Goal: Information Seeking & Learning: Find specific page/section

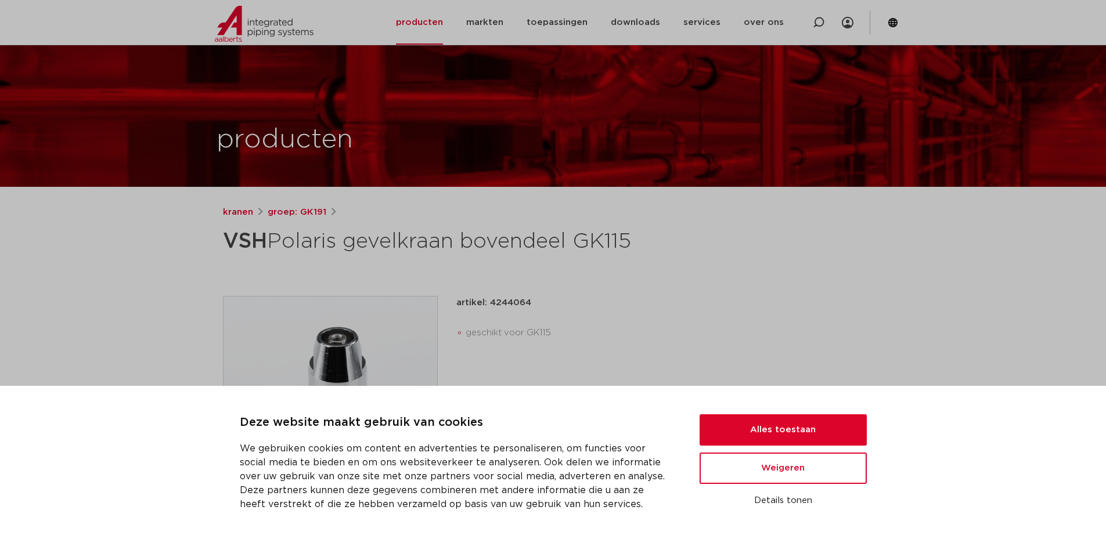
scroll to position [232, 0]
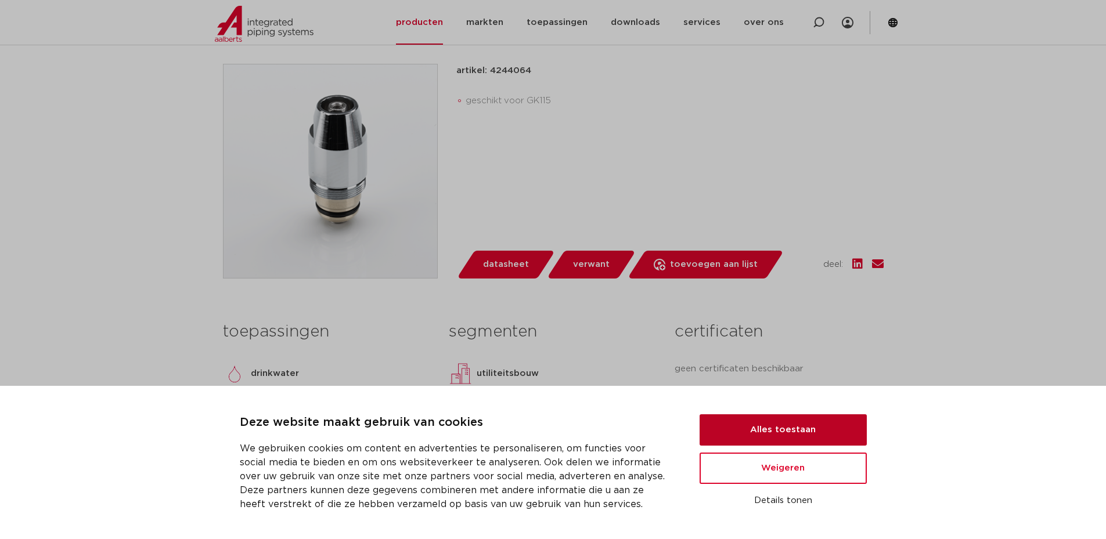
click at [776, 428] on button "Alles toestaan" at bounding box center [783, 430] width 167 height 31
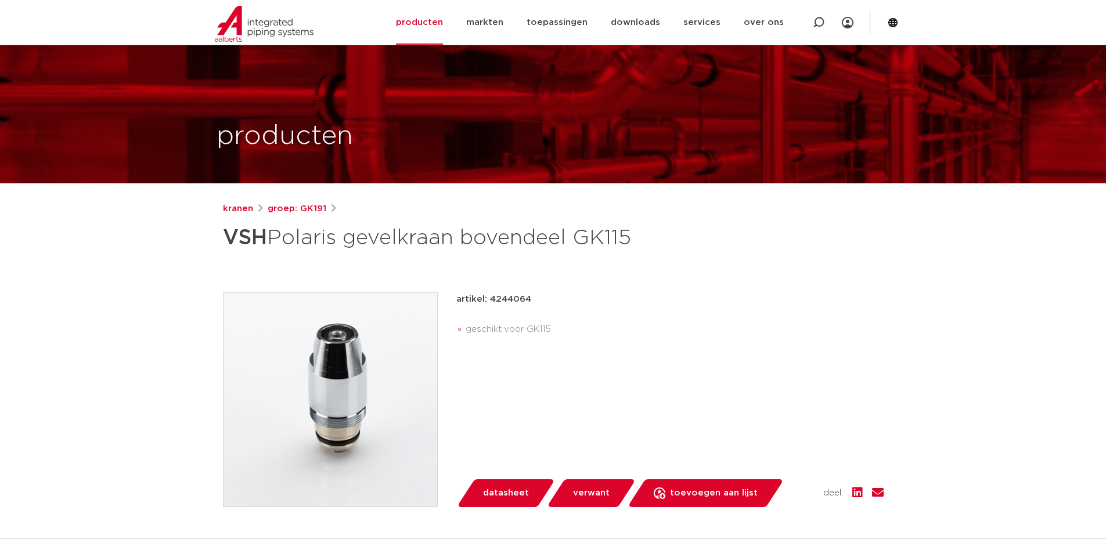
scroll to position [0, 0]
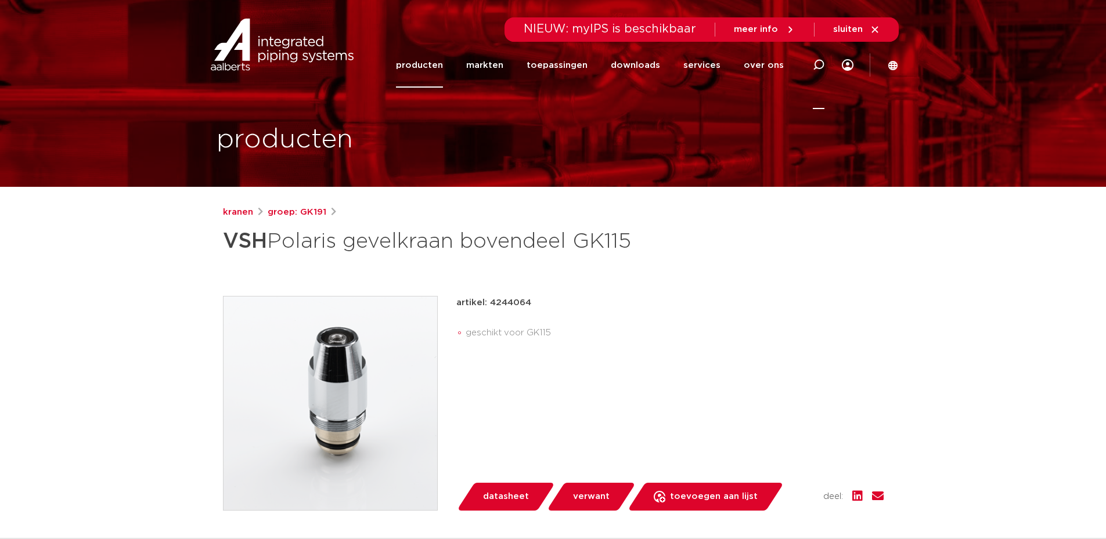
click at [814, 63] on icon at bounding box center [819, 65] width 12 height 12
click at [599, 62] on input "Zoeken" at bounding box center [643, 63] width 365 height 23
type input "vsh polaris"
click button "Zoeken" at bounding box center [0, 0] width 0 height 0
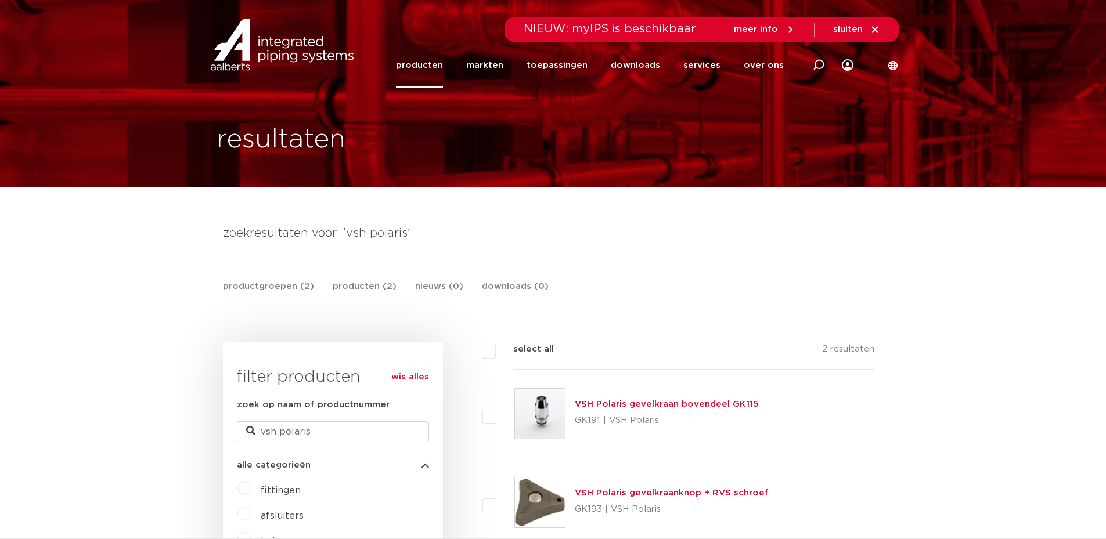
click at [828, 65] on div at bounding box center [818, 65] width 46 height 88
type input "beluchter"
click button "Zoeken" at bounding box center [0, 0] width 0 height 0
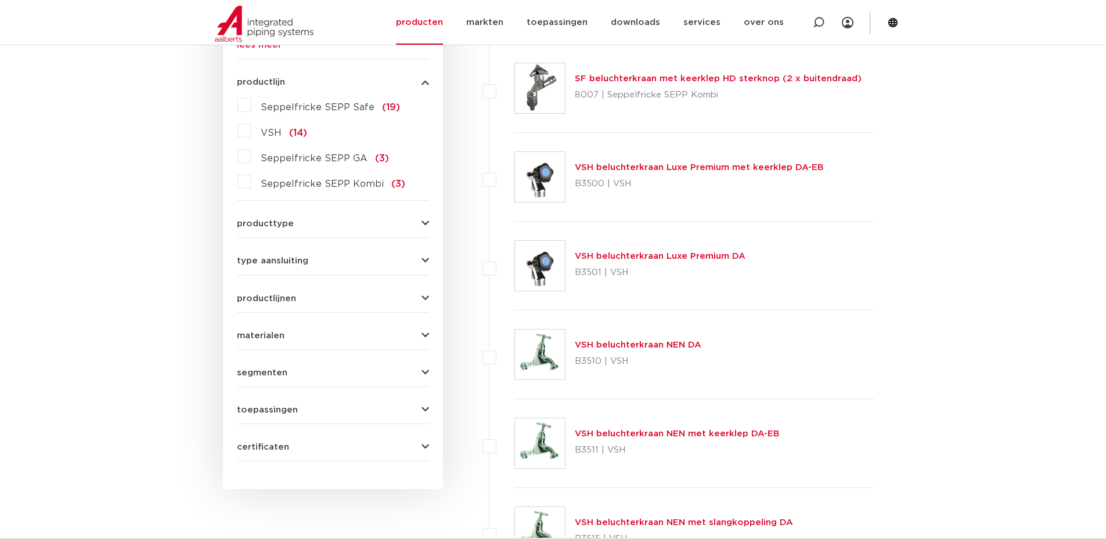
scroll to position [581, 0]
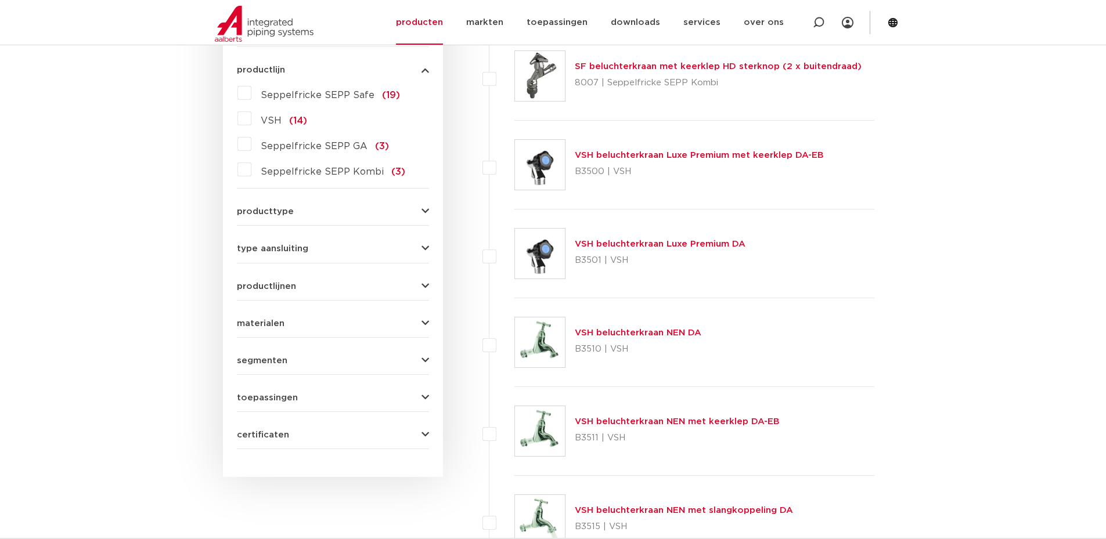
click at [610, 334] on link "VSH beluchterkraan NEN DA" at bounding box center [638, 333] width 127 height 9
